Goal: Task Accomplishment & Management: Manage account settings

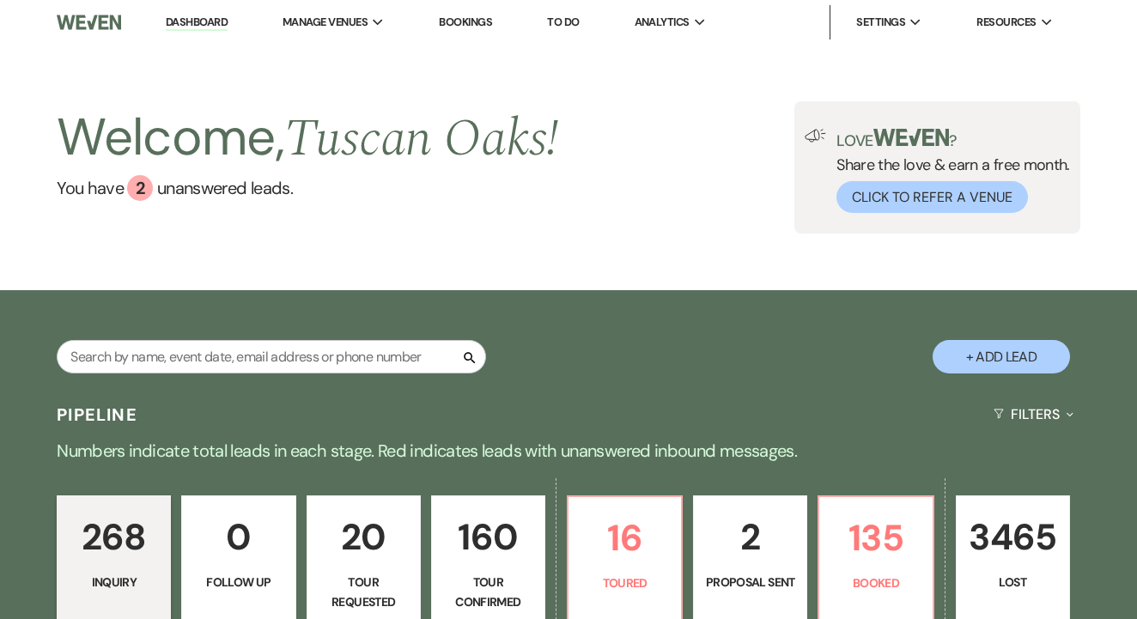
click at [476, 24] on link "Bookings" at bounding box center [465, 22] width 53 height 15
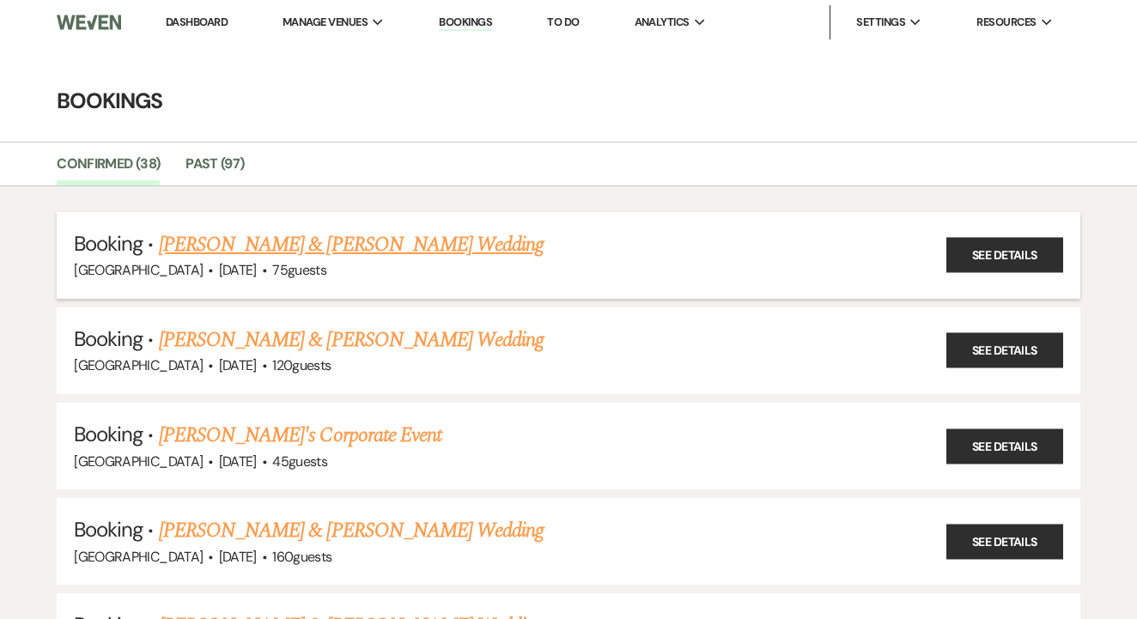
click at [441, 243] on link "[PERSON_NAME] & [PERSON_NAME] Wedding" at bounding box center [351, 244] width 385 height 31
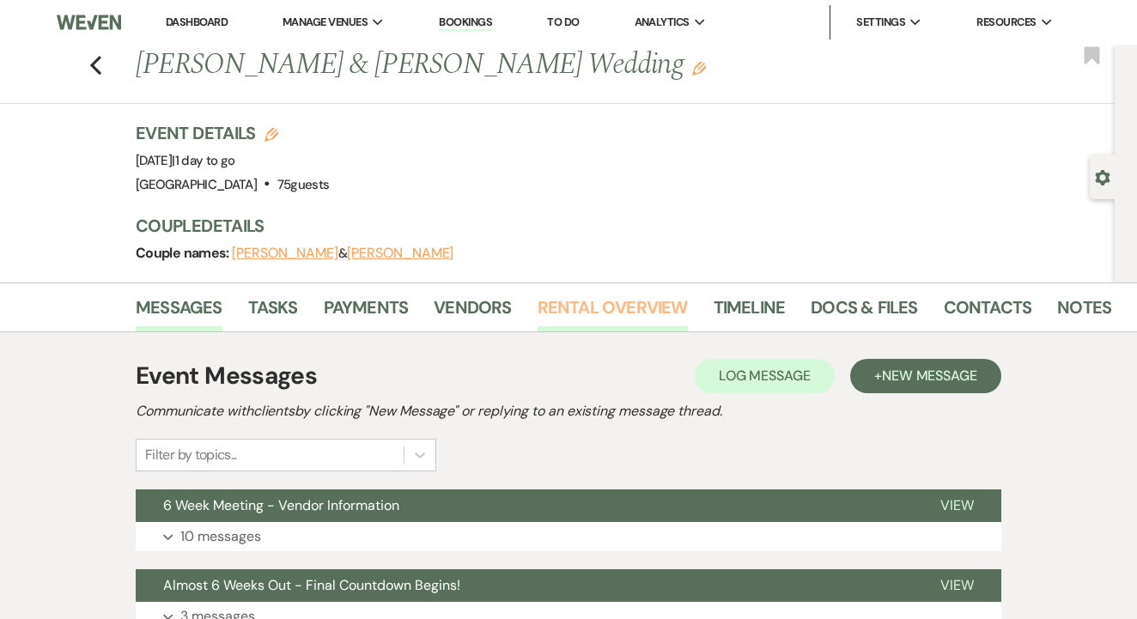
click at [600, 318] on link "Rental Overview" at bounding box center [613, 313] width 150 height 38
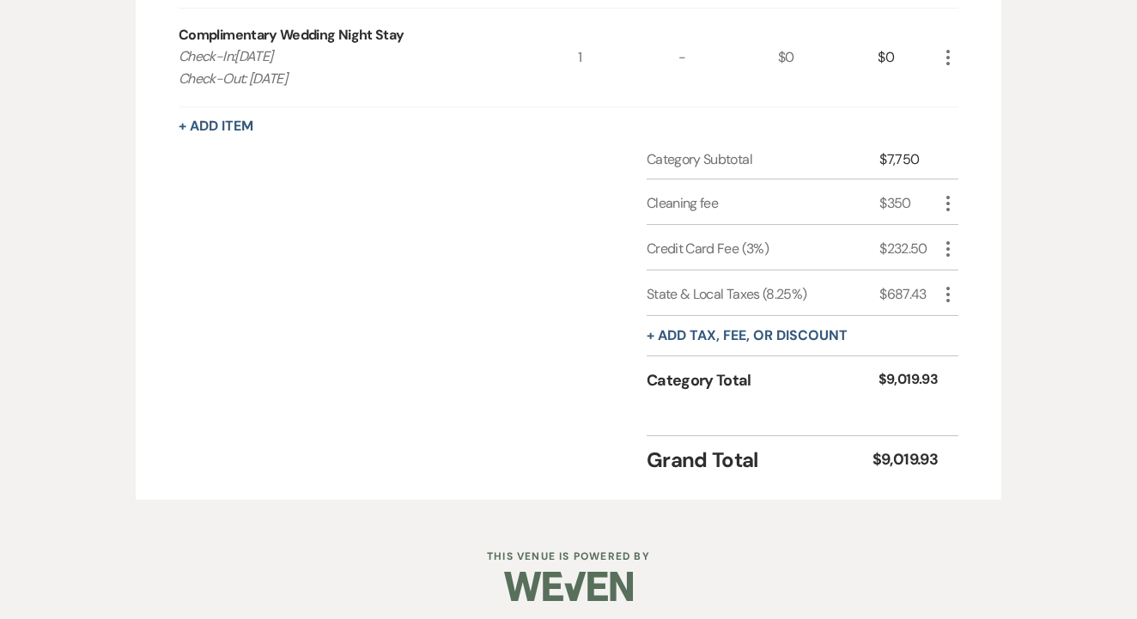
scroll to position [1272, 0]
click at [475, 9] on div "Complimentary Wedding Night Stay Check-In:[DATE] Check-Out: [DATE]" at bounding box center [378, 57] width 399 height 97
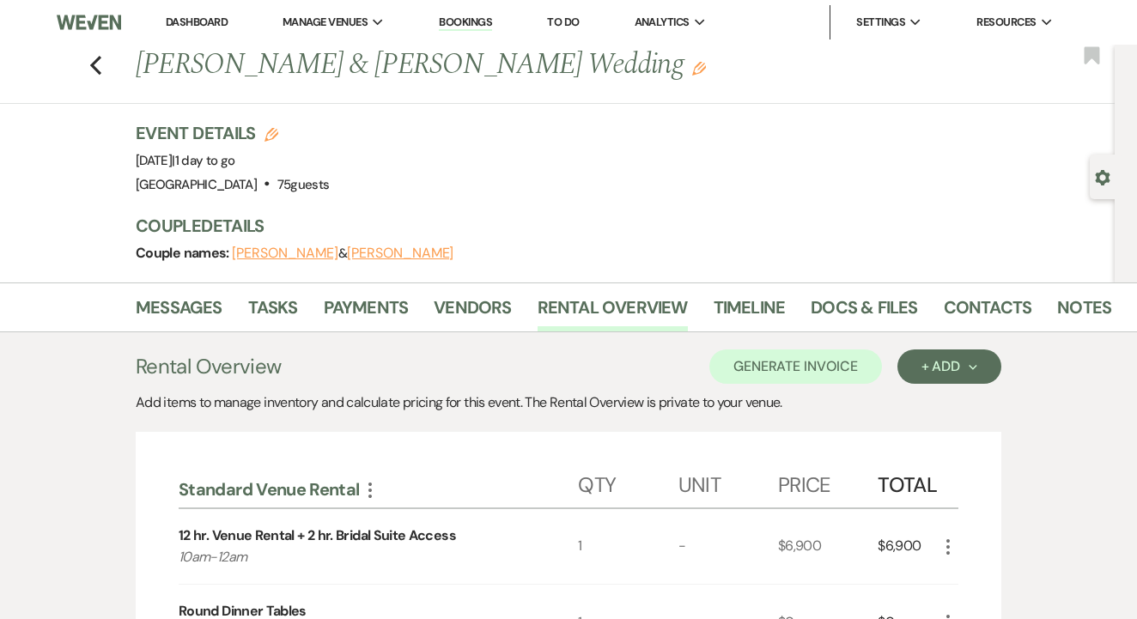
scroll to position [0, 0]
click at [998, 308] on link "Contacts" at bounding box center [988, 313] width 88 height 38
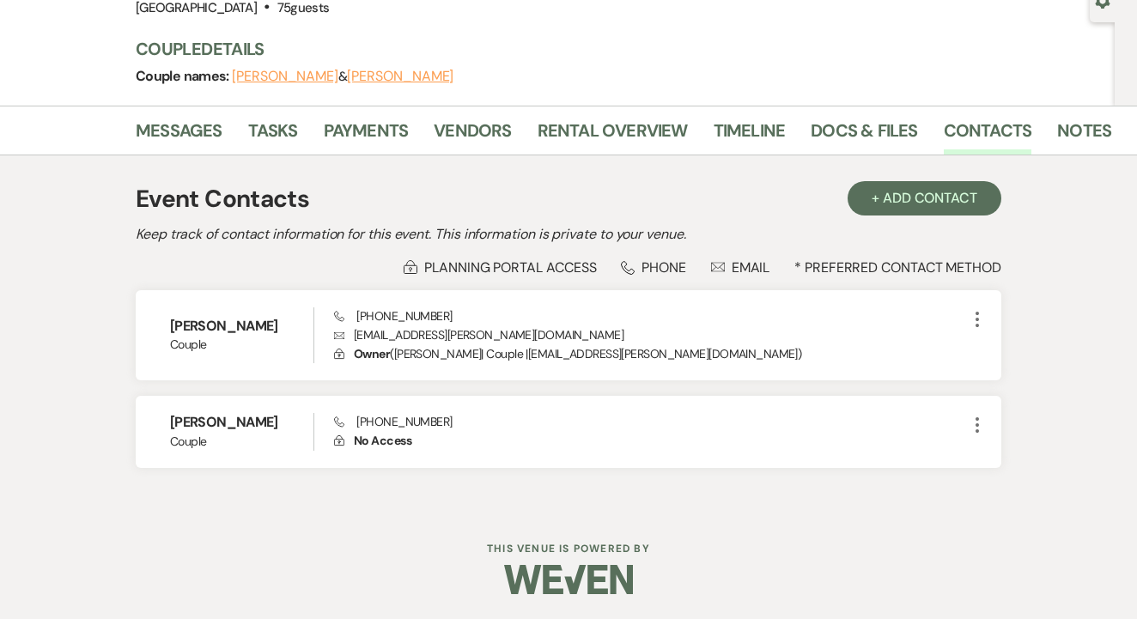
scroll to position [175, 0]
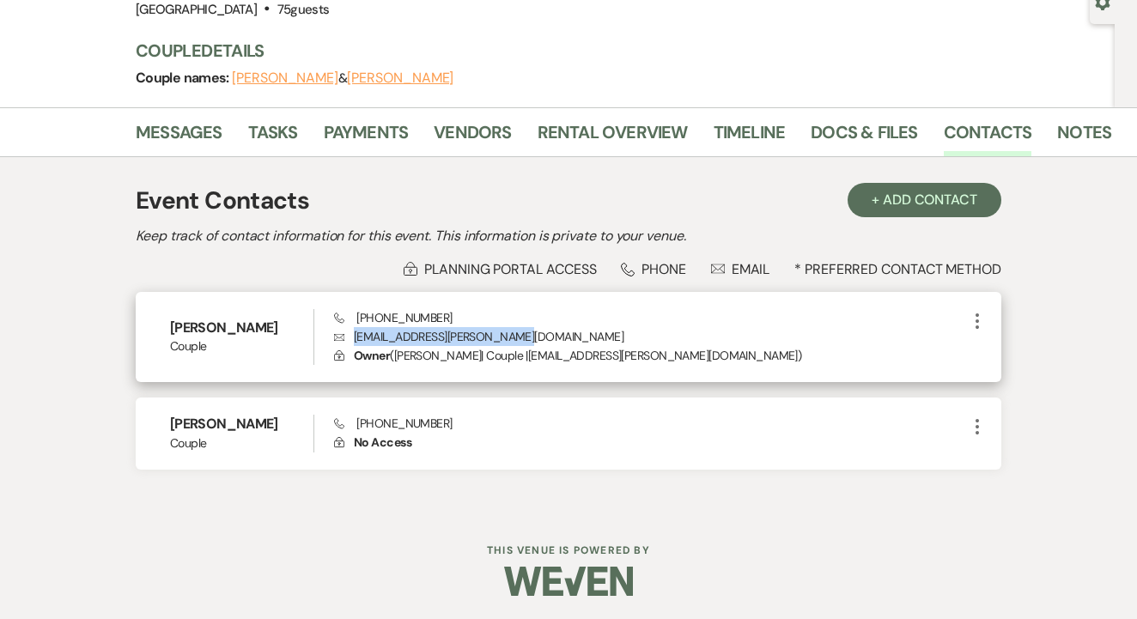
drag, startPoint x: 352, startPoint y: 337, endPoint x: 525, endPoint y: 337, distance: 172.7
click at [525, 337] on p "Envelope [EMAIL_ADDRESS][PERSON_NAME][DOMAIN_NAME]" at bounding box center [650, 336] width 633 height 19
copy p "[EMAIL_ADDRESS][PERSON_NAME][DOMAIN_NAME]"
drag, startPoint x: 355, startPoint y: 317, endPoint x: 456, endPoint y: 313, distance: 101.5
click at [456, 313] on div "Phone [PHONE_NUMBER] Envelope [EMAIL_ADDRESS][PERSON_NAME][DOMAIN_NAME] Lock Ow…" at bounding box center [650, 337] width 633 height 57
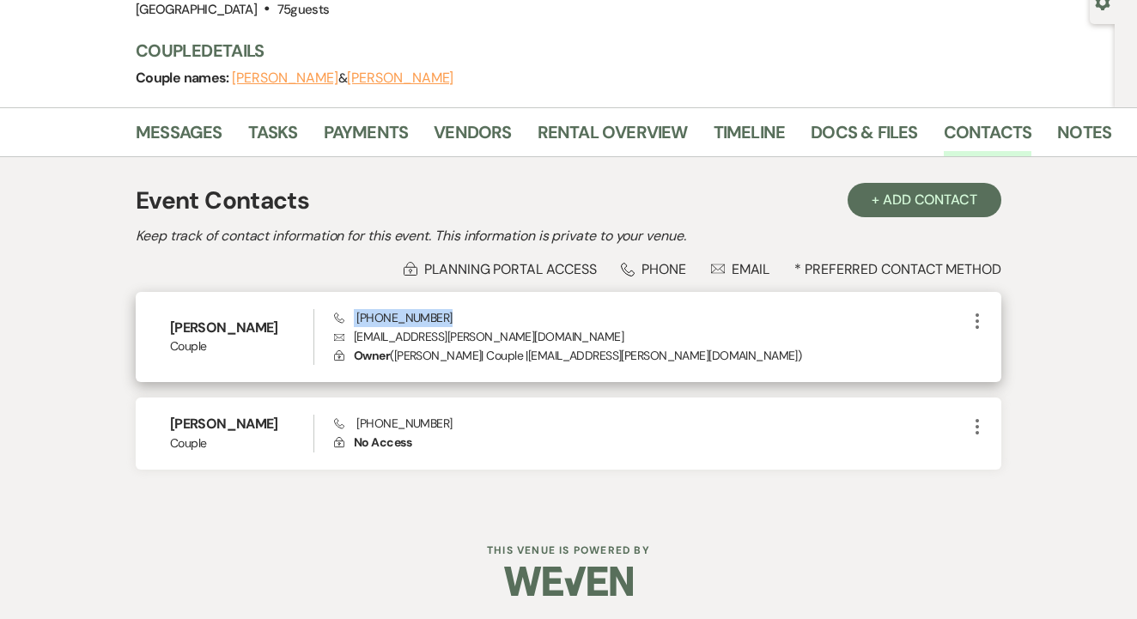
copy span "[PHONE_NUMBER]"
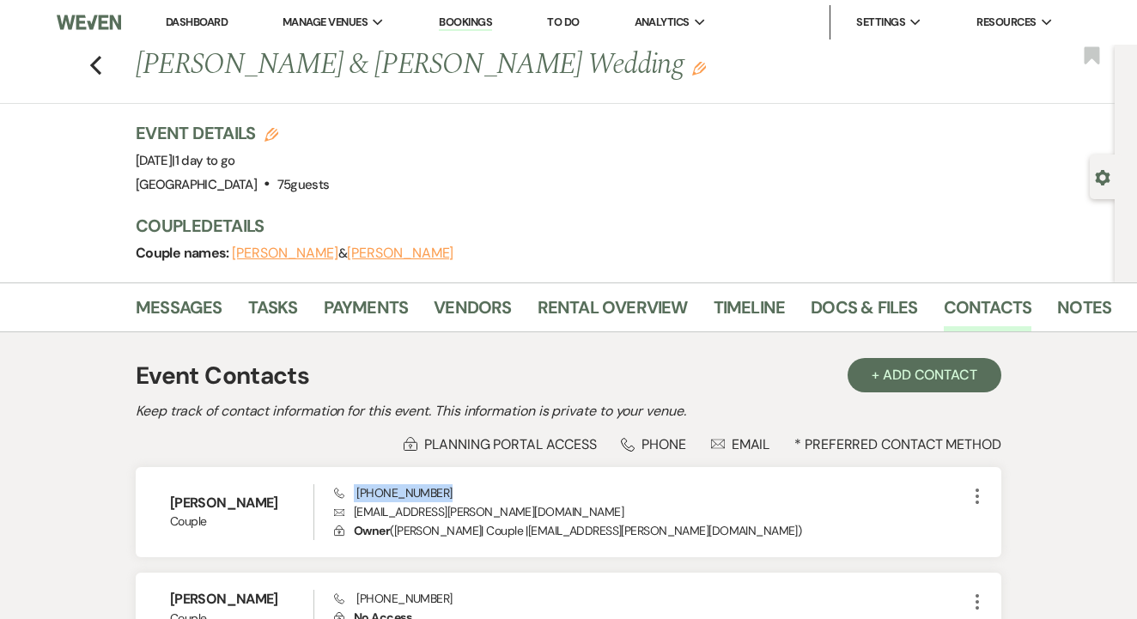
scroll to position [0, 0]
click at [93, 61] on icon "Previous" at bounding box center [95, 65] width 13 height 21
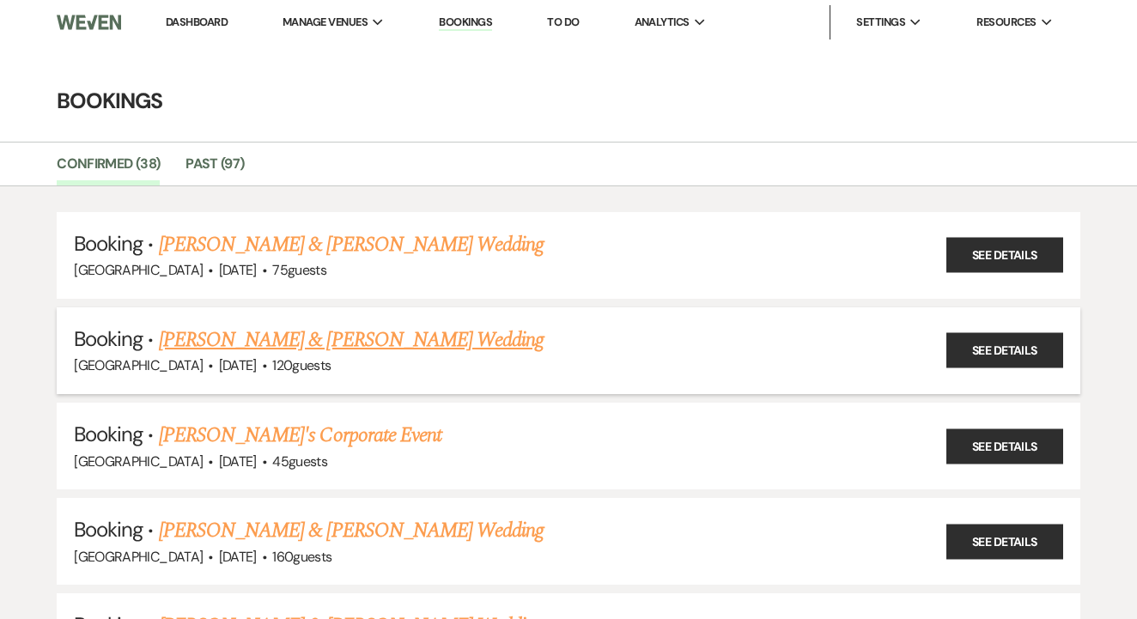
click at [472, 344] on link "[PERSON_NAME] & [PERSON_NAME] Wedding" at bounding box center [351, 340] width 385 height 31
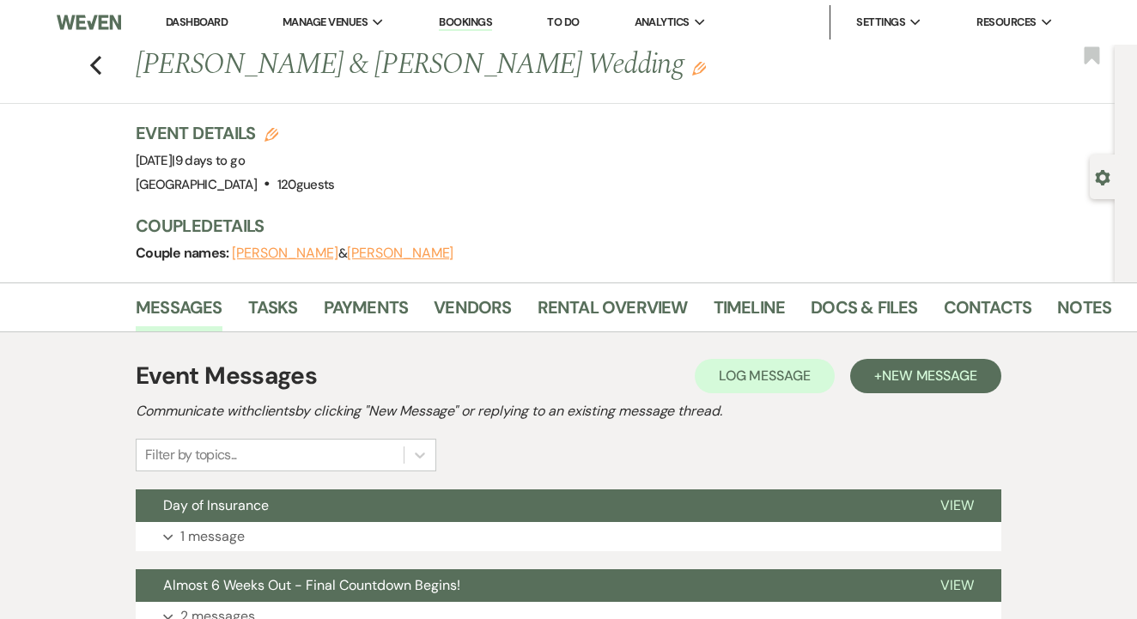
click at [698, 156] on div "Event Details Edit Event Date: [DATE] | 9 days to go Venue: [GEOGRAPHIC_DATA] .…" at bounding box center [617, 159] width 962 height 76
